Goal: Information Seeking & Learning: Learn about a topic

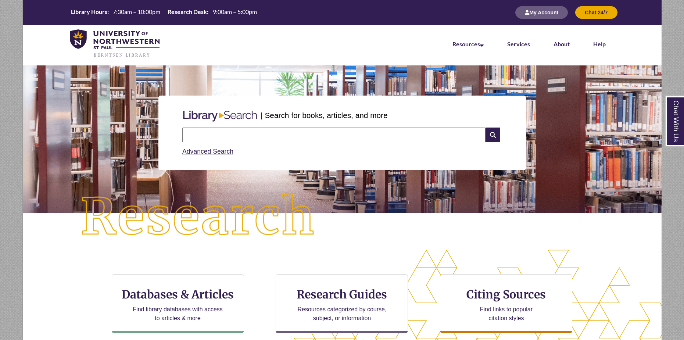
click at [312, 133] on input "text" at bounding box center [333, 135] width 303 height 15
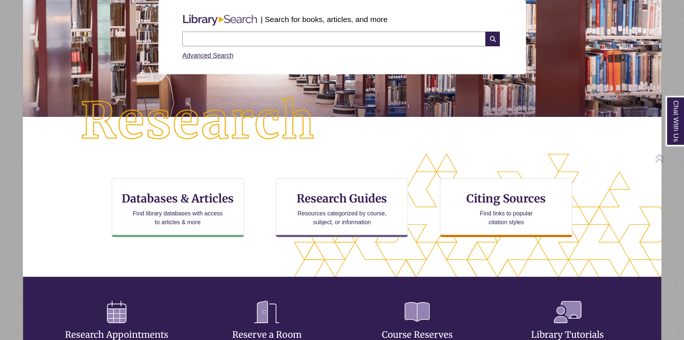
scroll to position [98, 0]
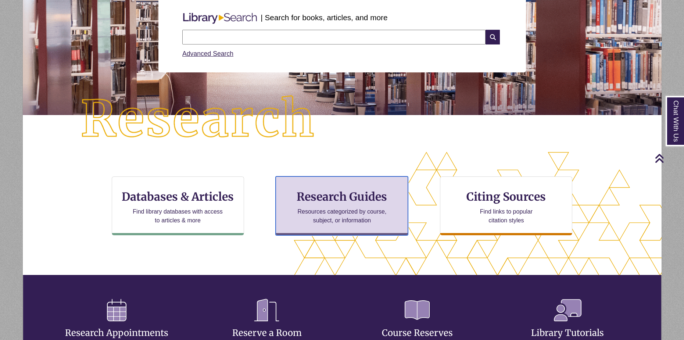
click at [357, 211] on p "Resources categorized by course, subject, or information" at bounding box center [342, 216] width 96 height 18
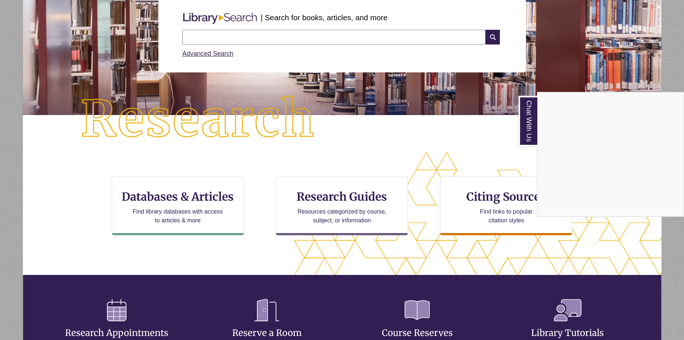
scroll to position [0, 0]
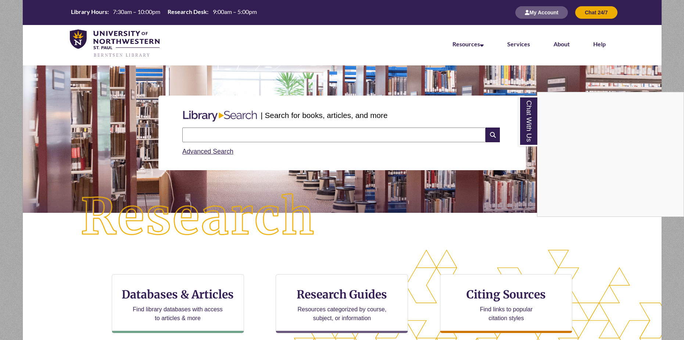
click at [317, 129] on div "Chat With Us" at bounding box center [342, 170] width 684 height 340
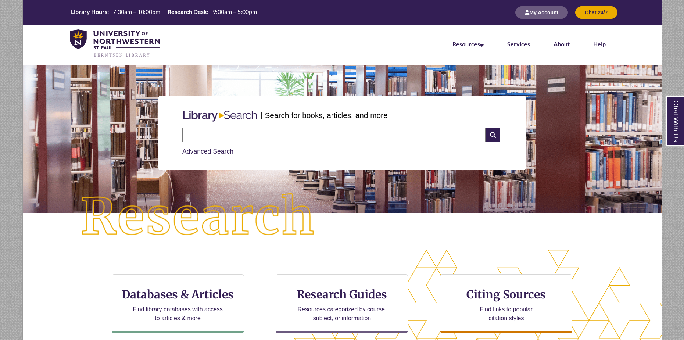
click at [316, 134] on input "text" at bounding box center [333, 135] width 303 height 15
click at [201, 152] on link "Advanced Search" at bounding box center [207, 151] width 51 height 7
